Goal: Task Accomplishment & Management: Manage account settings

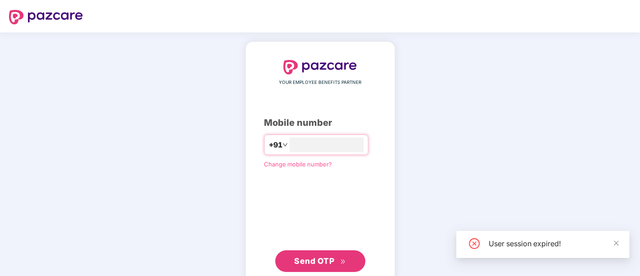
type input "**********"
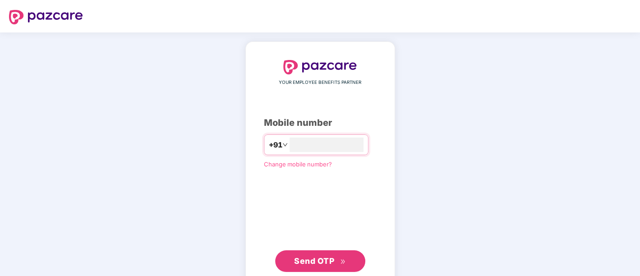
click at [311, 262] on span "Send OTP" at bounding box center [314, 260] width 40 height 9
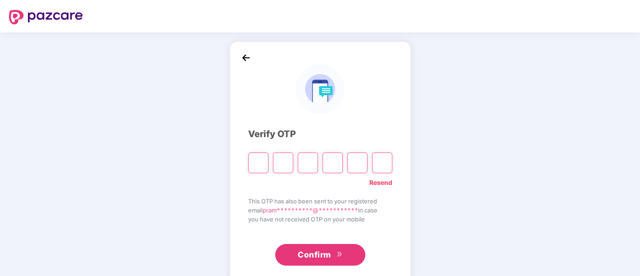
click at [327, 234] on div "**********" at bounding box center [320, 162] width 144 height 205
click at [257, 162] on input "Please enter verification code. Digit 1" at bounding box center [258, 162] width 20 height 21
paste input "*"
type input "*"
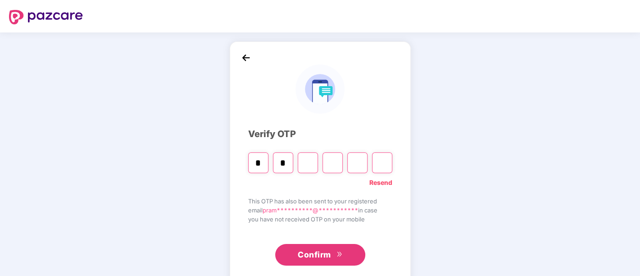
type input "*"
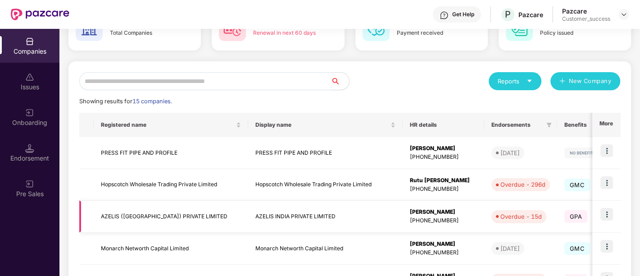
scroll to position [292, 0]
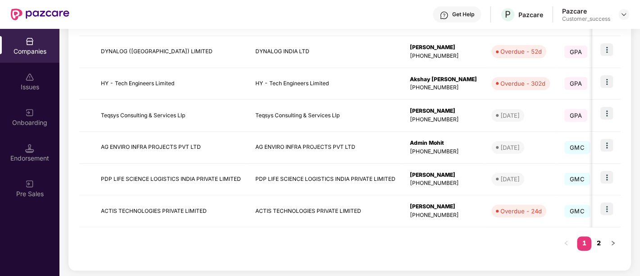
click at [599, 237] on link "2" at bounding box center [598, 243] width 14 height 14
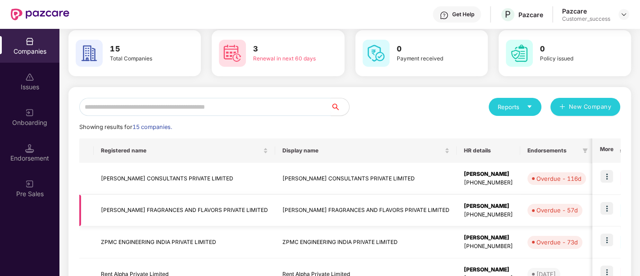
scroll to position [38, 0]
click at [603, 179] on img at bounding box center [606, 176] width 13 height 13
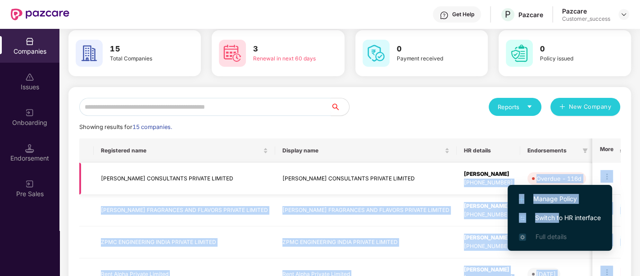
drag, startPoint x: 557, startPoint y: 214, endPoint x: 342, endPoint y: 185, distance: 217.2
click at [342, 185] on body "Get Help P Pazcare Pazcare Customer_success Companies Issues Onboarding Endorse…" at bounding box center [320, 138] width 640 height 276
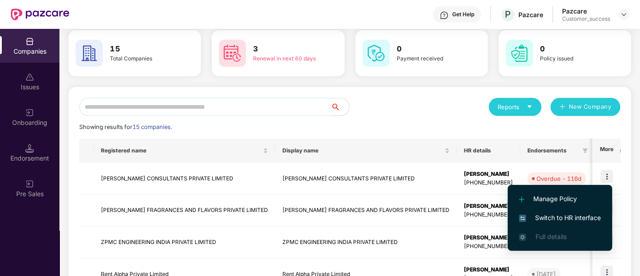
click at [400, 107] on div "Reports New Company" at bounding box center [485, 107] width 271 height 18
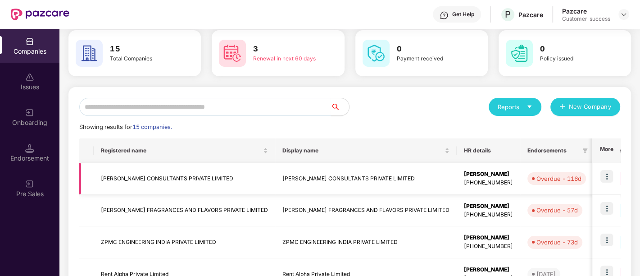
click at [606, 178] on img at bounding box center [606, 176] width 13 height 13
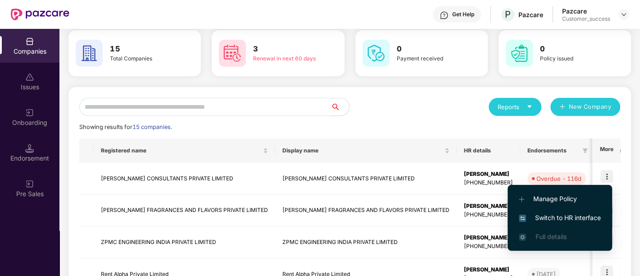
click at [560, 221] on span "Switch to HR interface" at bounding box center [560, 218] width 82 height 10
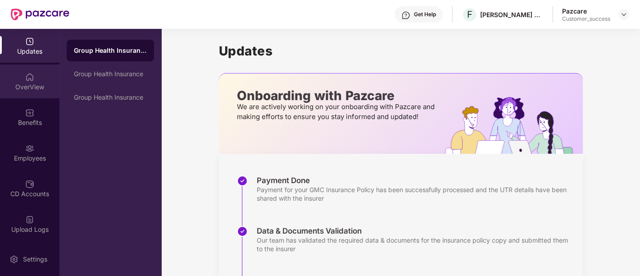
click at [33, 86] on div "OverView" at bounding box center [29, 86] width 59 height 9
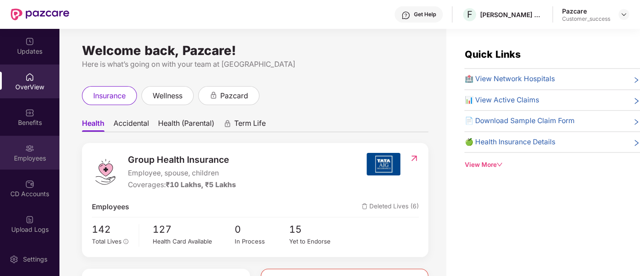
click at [38, 151] on div "Employees" at bounding box center [29, 153] width 59 height 34
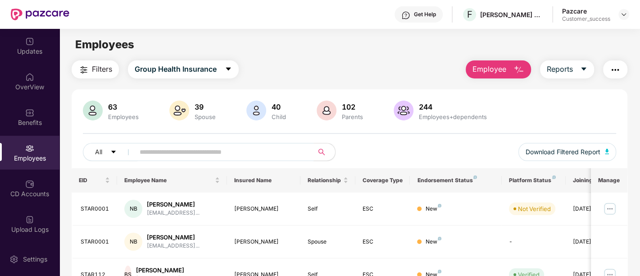
click at [170, 158] on input "text" at bounding box center [221, 152] width 162 height 14
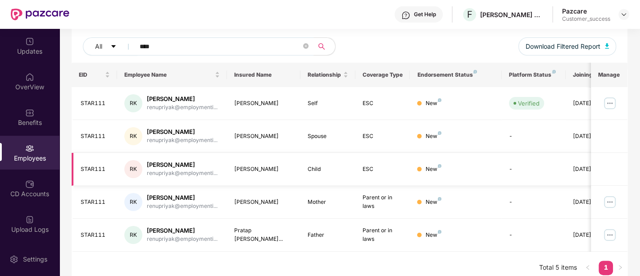
scroll to position [94, 0]
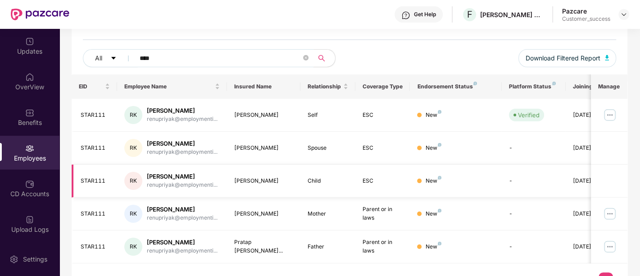
type input "****"
